Goal: Navigation & Orientation: Find specific page/section

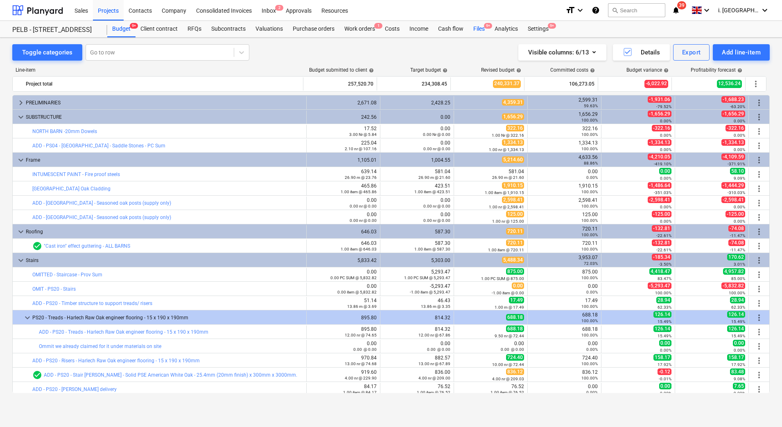
click at [477, 32] on div "Files 9+" at bounding box center [478, 29] width 21 height 16
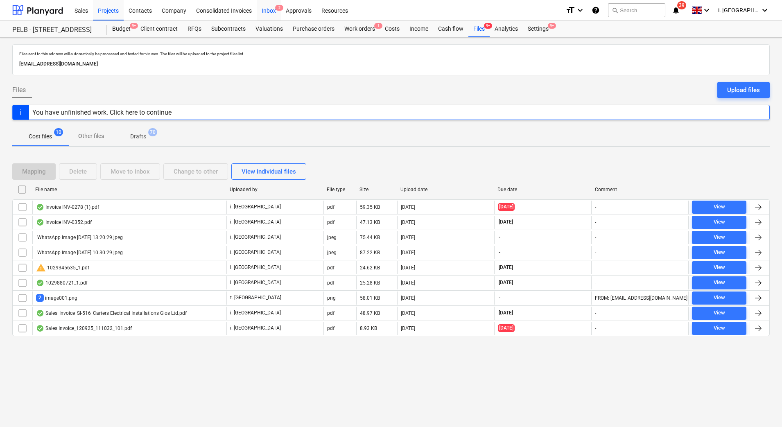
click at [273, 11] on div "Inbox 2" at bounding box center [269, 10] width 24 height 21
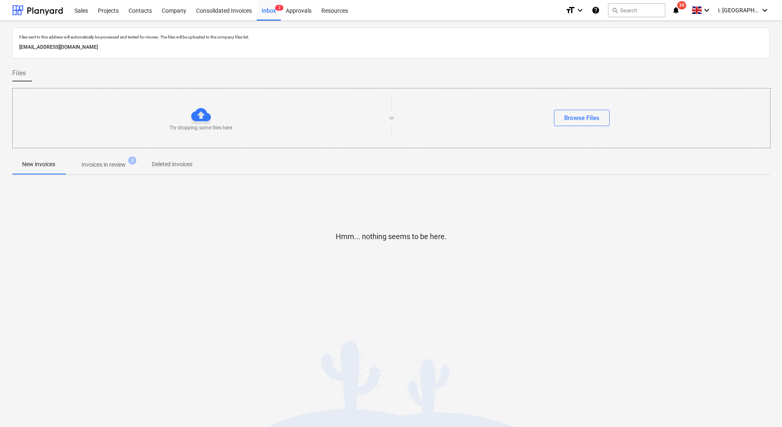
click at [106, 161] on p "Invoices in review" at bounding box center [103, 165] width 44 height 9
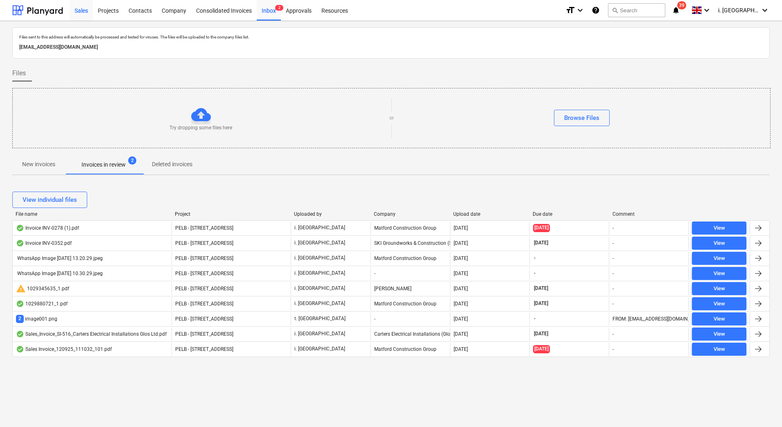
click at [84, 14] on div "Sales" at bounding box center [81, 10] width 23 height 21
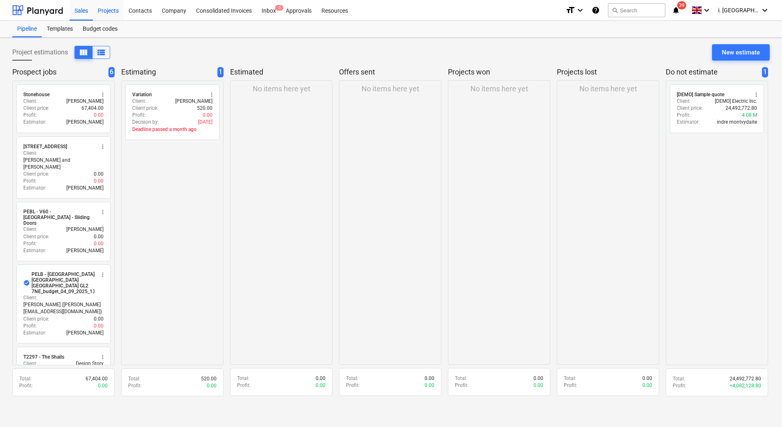
click at [106, 13] on div "Projects" at bounding box center [108, 10] width 31 height 21
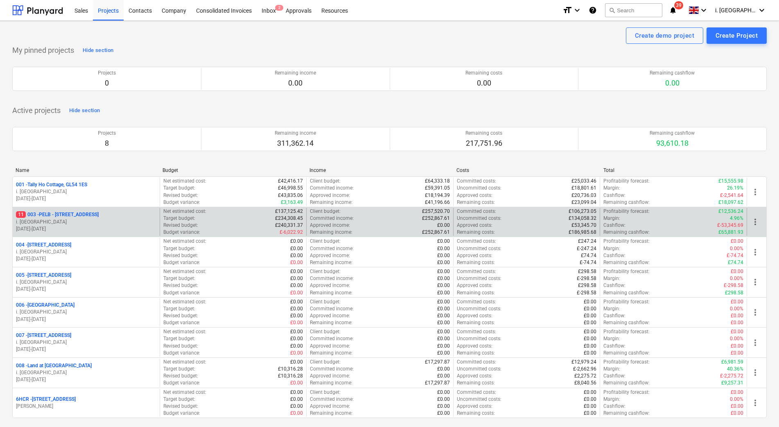
click at [124, 218] on div "11 003 - PELB - [GEOGRAPHIC_DATA], [GEOGRAPHIC_DATA], GL2 7NE i. montvydaite [D…" at bounding box center [86, 221] width 140 height 21
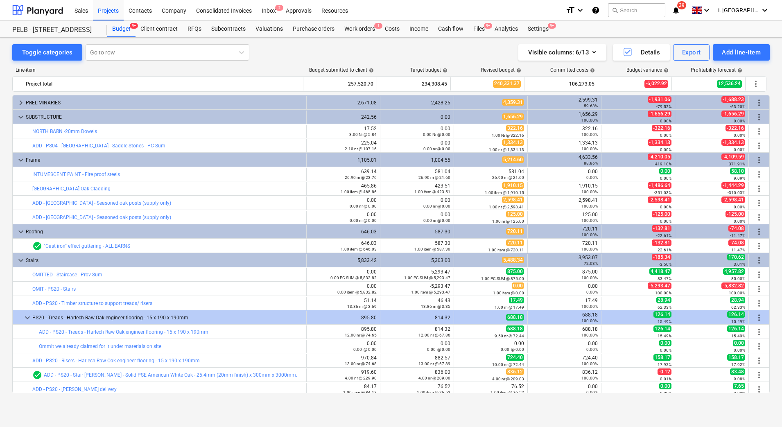
drag, startPoint x: 327, startPoint y: 48, endPoint x: 319, endPoint y: 49, distance: 8.3
click at [327, 48] on div "Toggle categories Go to row Visible columns : 6/13 Details Export Add line-item" at bounding box center [391, 52] width 758 height 16
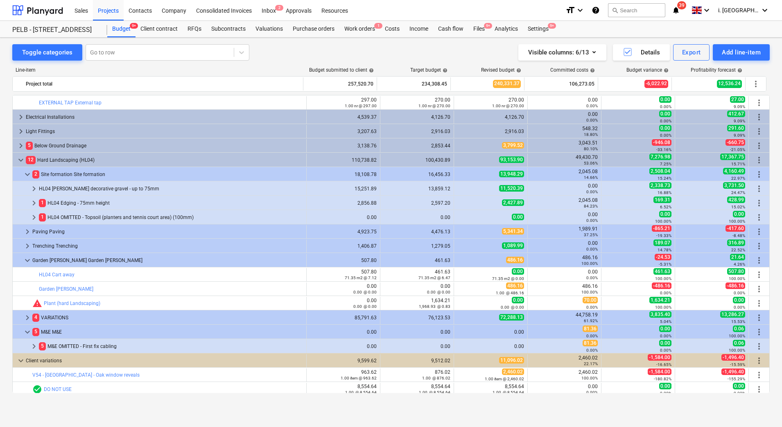
scroll to position [1379, 0]
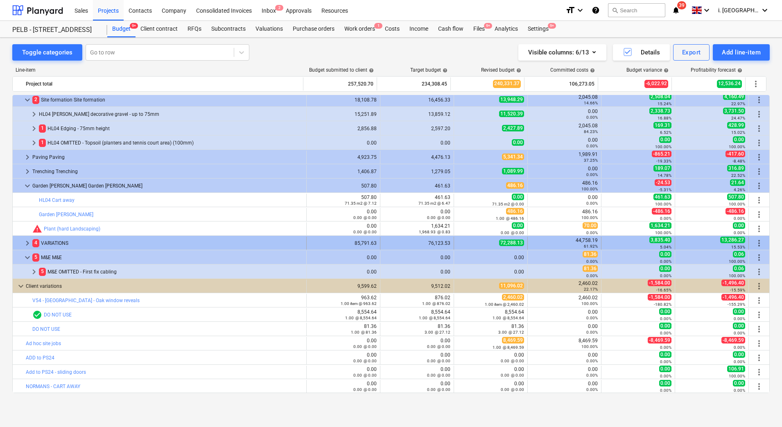
click at [28, 244] on span "keyboard_arrow_right" at bounding box center [28, 243] width 10 height 10
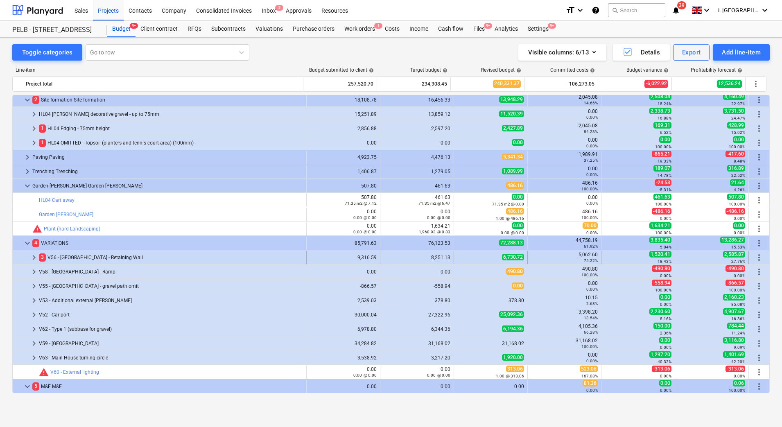
click at [25, 259] on div at bounding box center [22, 257] width 13 height 13
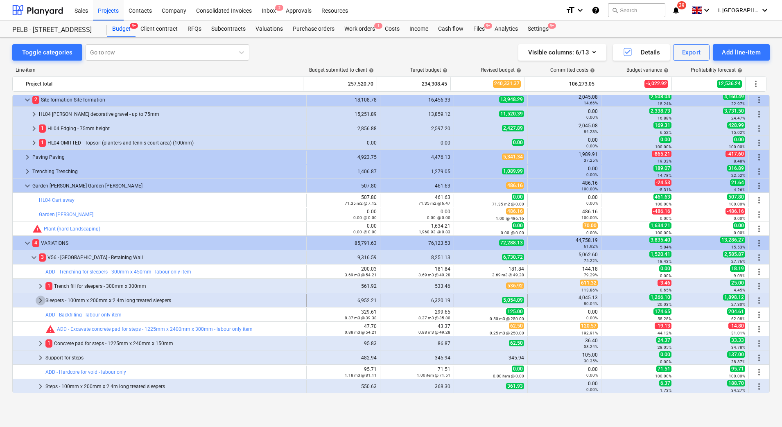
click at [39, 302] on span "keyboard_arrow_right" at bounding box center [41, 301] width 10 height 10
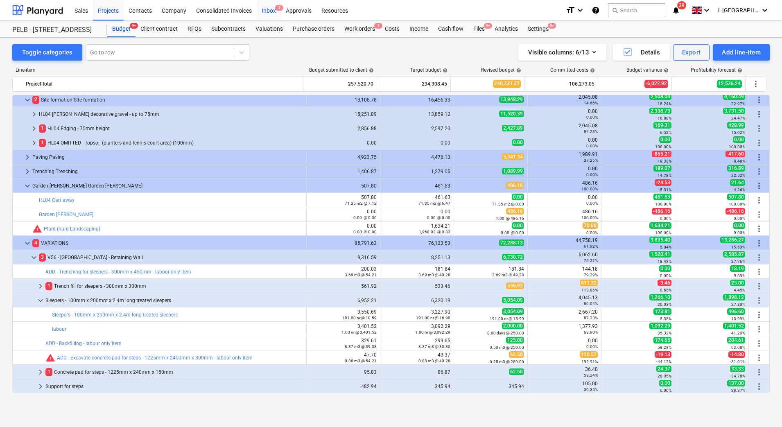
click at [273, 14] on div "Inbox 2" at bounding box center [269, 10] width 24 height 21
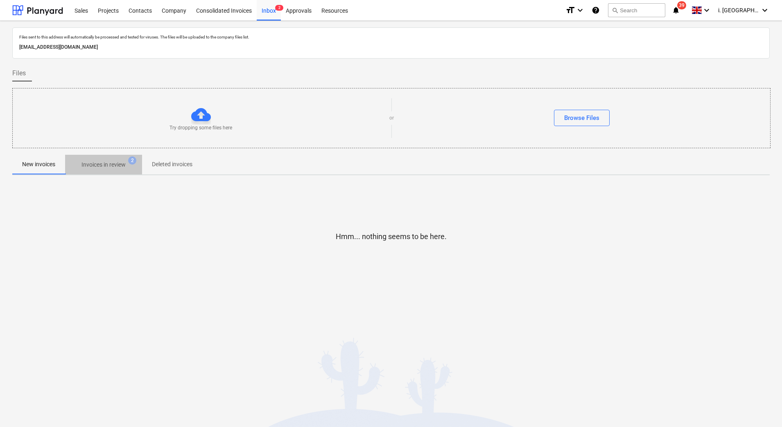
click at [117, 161] on p "Invoices in review" at bounding box center [103, 165] width 44 height 9
